Goal: Task Accomplishment & Management: Use online tool/utility

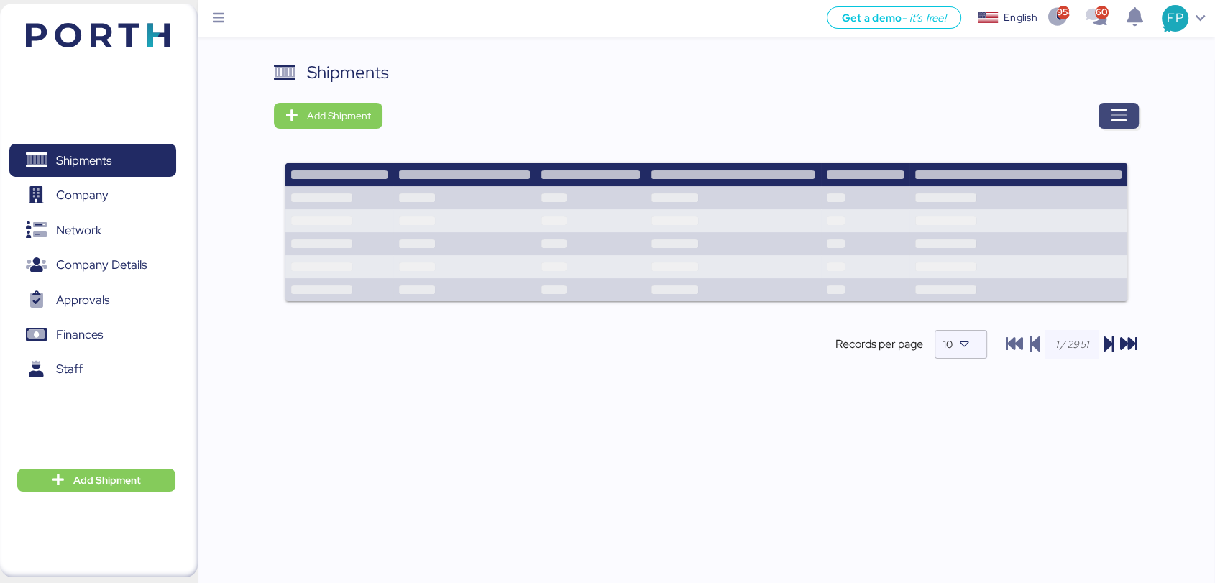
click at [1127, 114] on span "button" at bounding box center [1118, 116] width 40 height 26
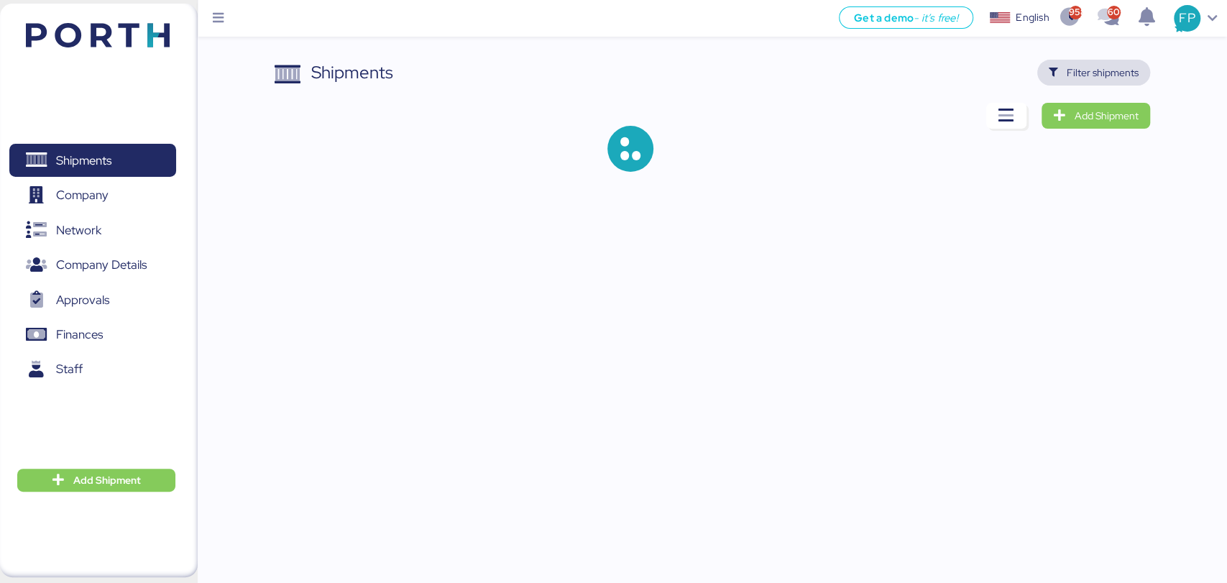
click at [1098, 79] on span "Filter shipments" at bounding box center [1103, 72] width 72 height 17
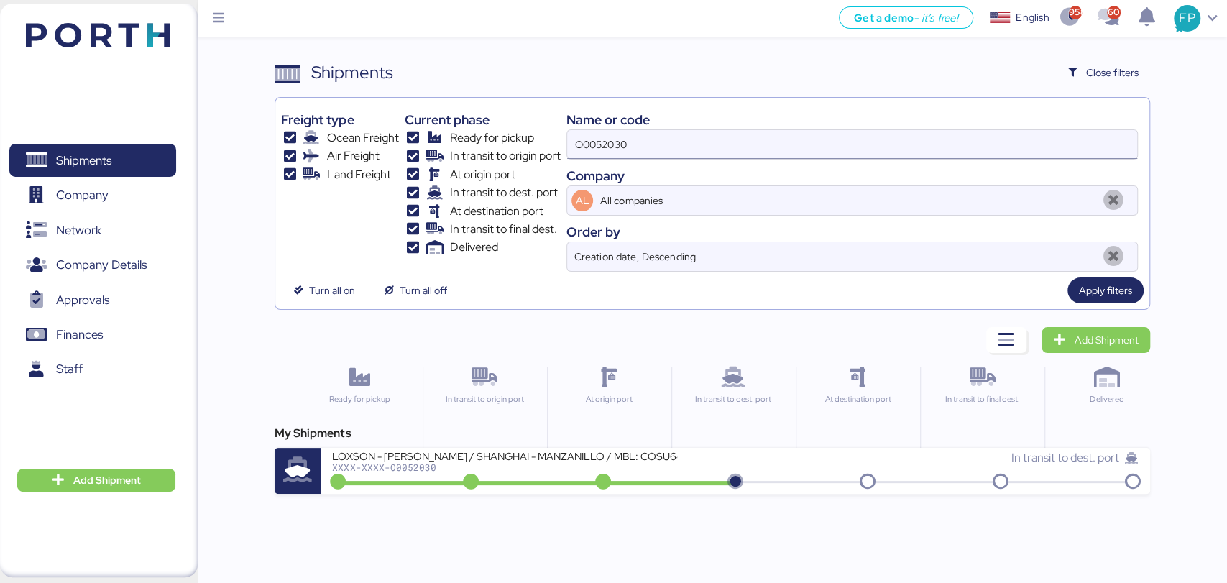
click at [596, 147] on input "O0052030" at bounding box center [851, 144] width 569 height 29
paste input "45"
type input "O0052045"
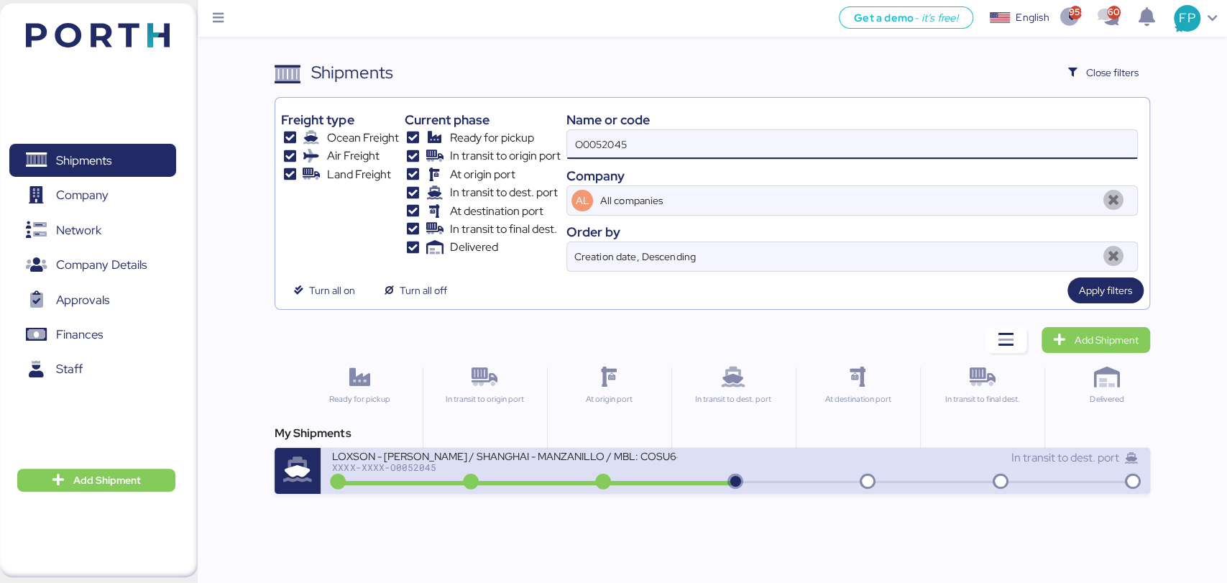
click at [555, 469] on div "XXXX-XXXX-O0052045" at bounding box center [504, 467] width 345 height 10
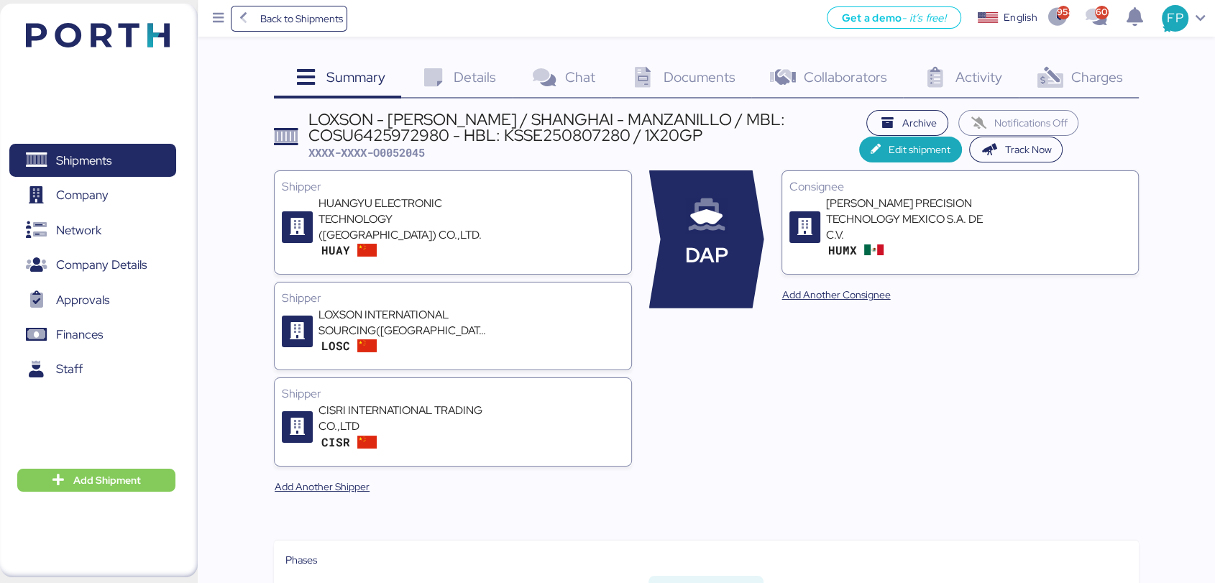
click at [1118, 76] on span "Charges" at bounding box center [1096, 77] width 52 height 19
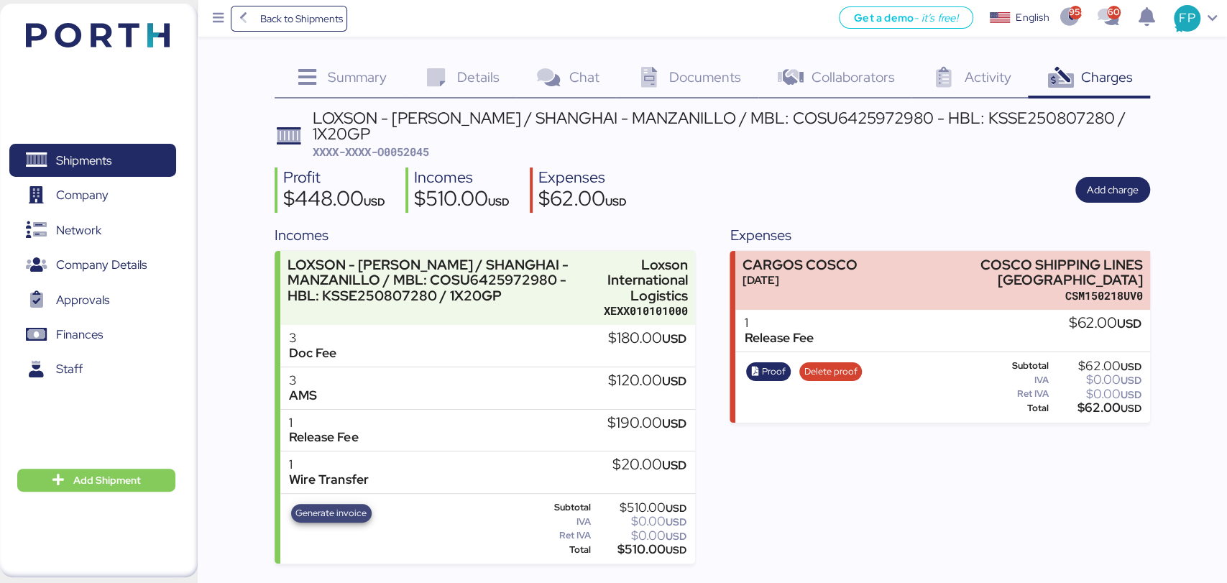
click at [341, 505] on span "Generate invoice" at bounding box center [330, 513] width 71 height 16
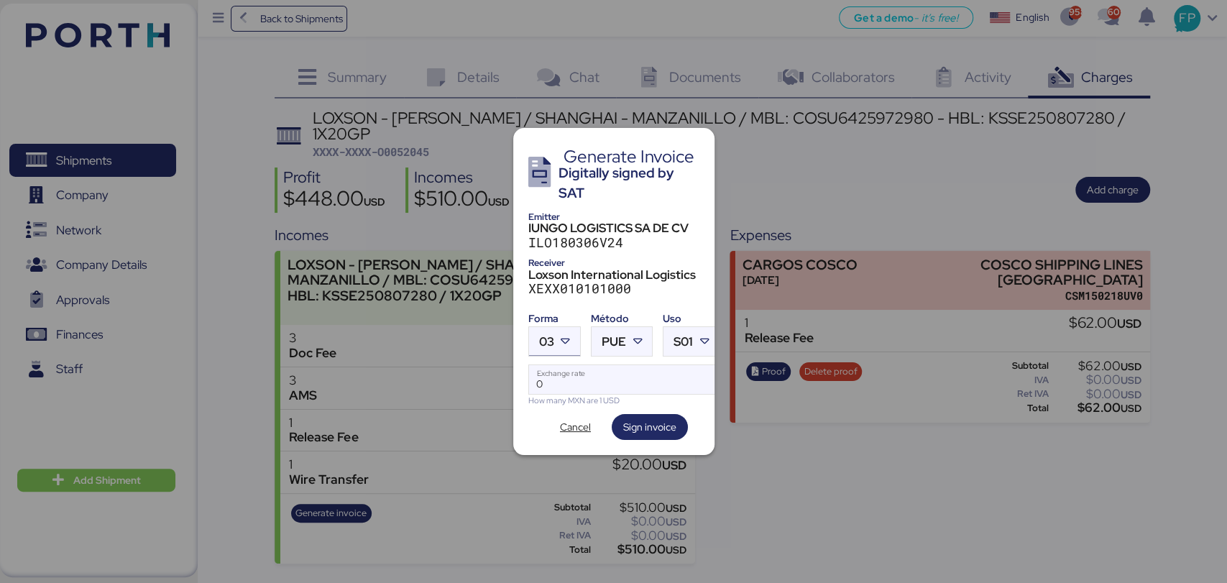
click at [565, 334] on icon at bounding box center [566, 341] width 14 height 14
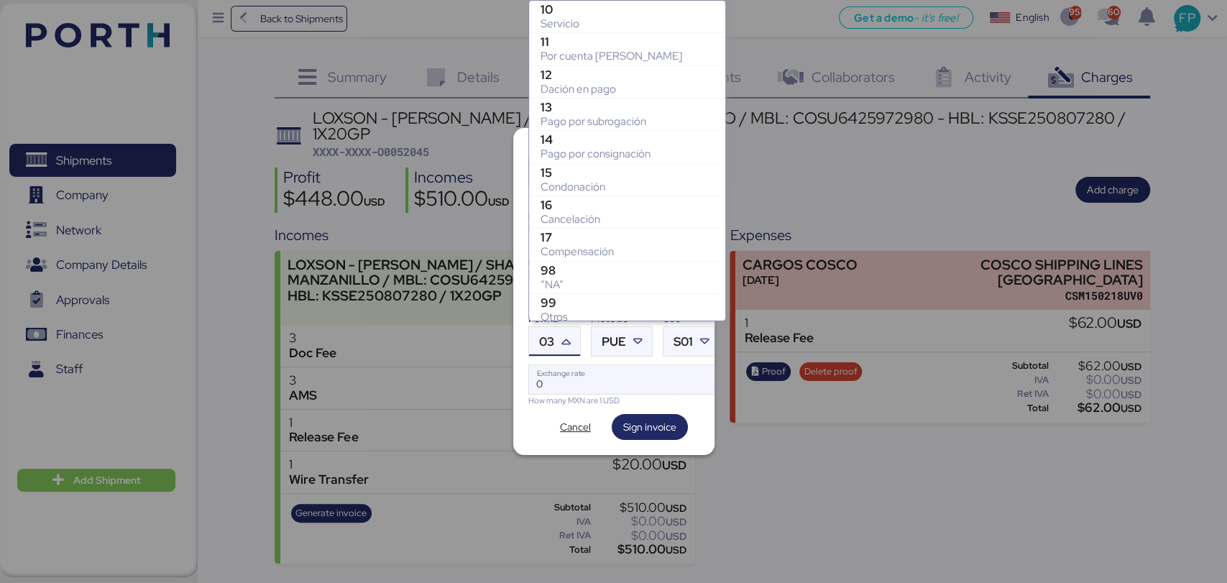
scroll to position [297, 0]
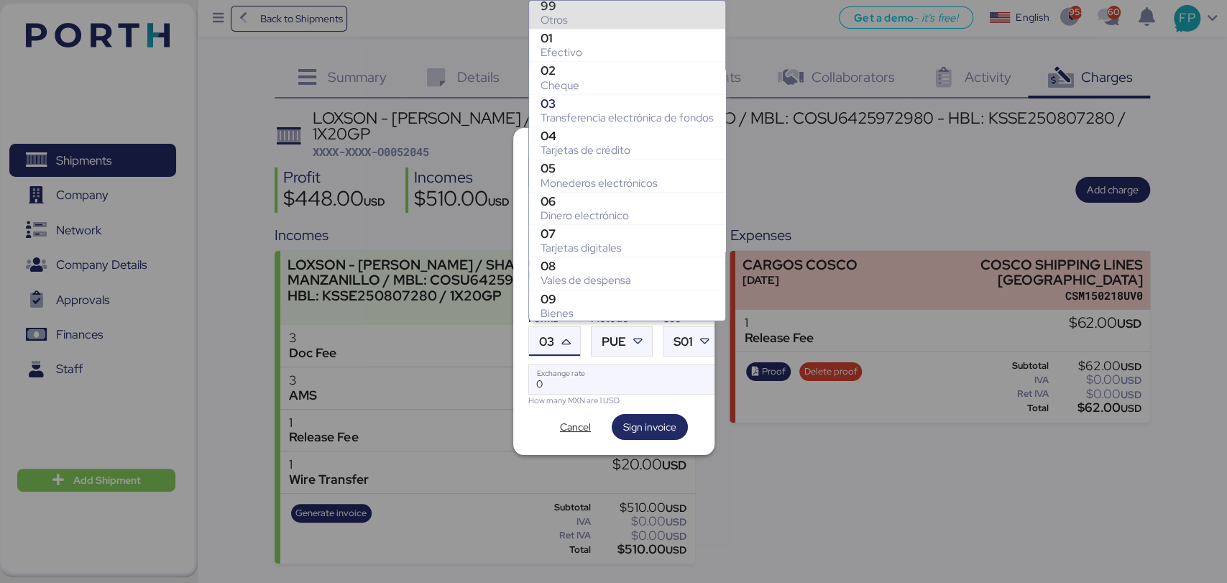
click at [575, 19] on div "Otros" at bounding box center [627, 20] width 173 height 14
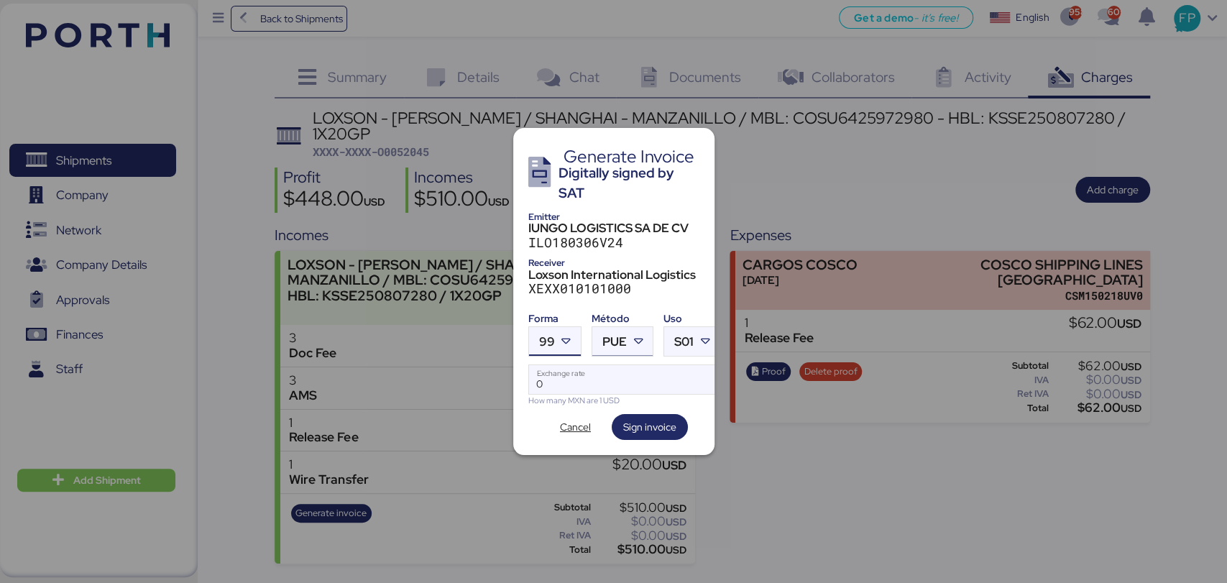
click at [620, 341] on span "PUE" at bounding box center [614, 342] width 24 height 12
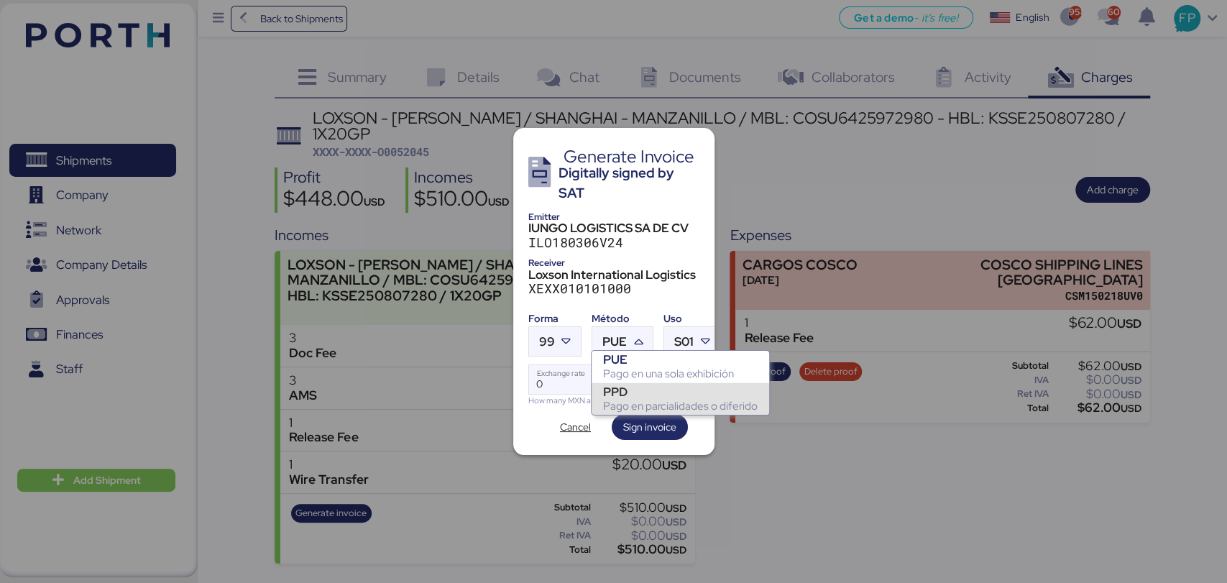
click at [625, 390] on div "PPD" at bounding box center [680, 392] width 155 height 14
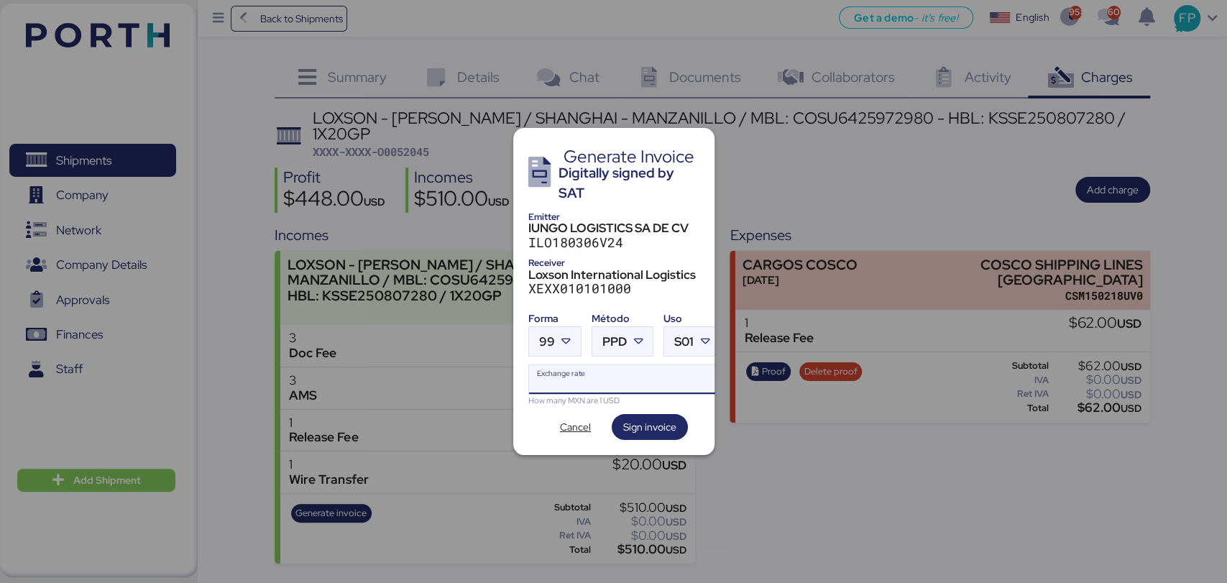
click at [600, 384] on input "Exchange rate" at bounding box center [624, 379] width 191 height 29
type input "0"
paste input "18.5935"
type input "18.5935"
click at [661, 418] on span "Sign invoice" at bounding box center [649, 426] width 53 height 17
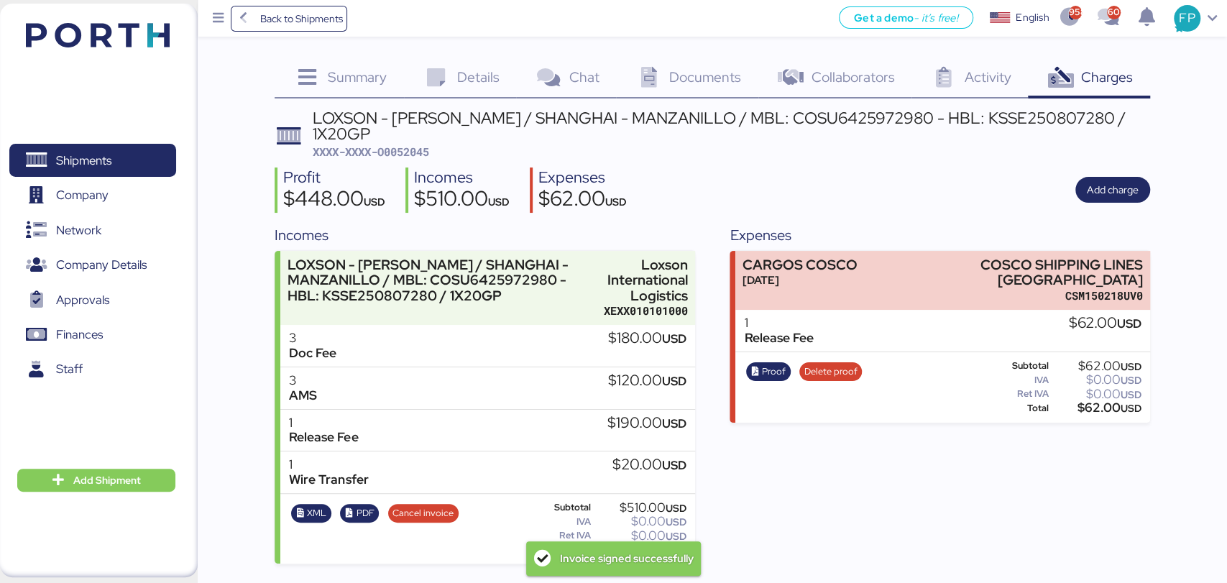
click at [424, 144] on span "XXXX-XXXX-O0052045" at bounding box center [370, 151] width 116 height 14
